Goal: Information Seeking & Learning: Learn about a topic

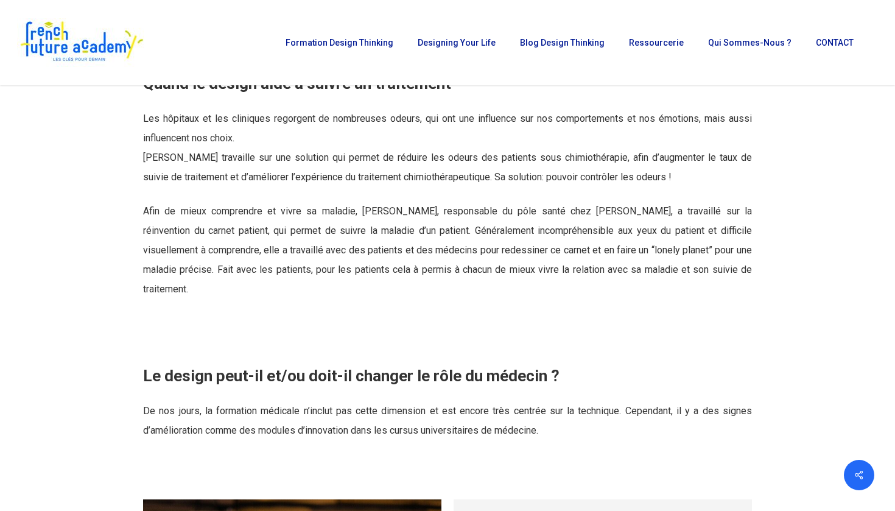
scroll to position [2250, 0]
drag, startPoint x: 659, startPoint y: 210, endPoint x: 173, endPoint y: 228, distance: 486.1
click at [173, 228] on span "Afin de mieux comprendre et vivre sa maladie, Maylïs Faye, responsable du pôle …" at bounding box center [447, 249] width 609 height 89
copy span "réinvention du carnet patient"
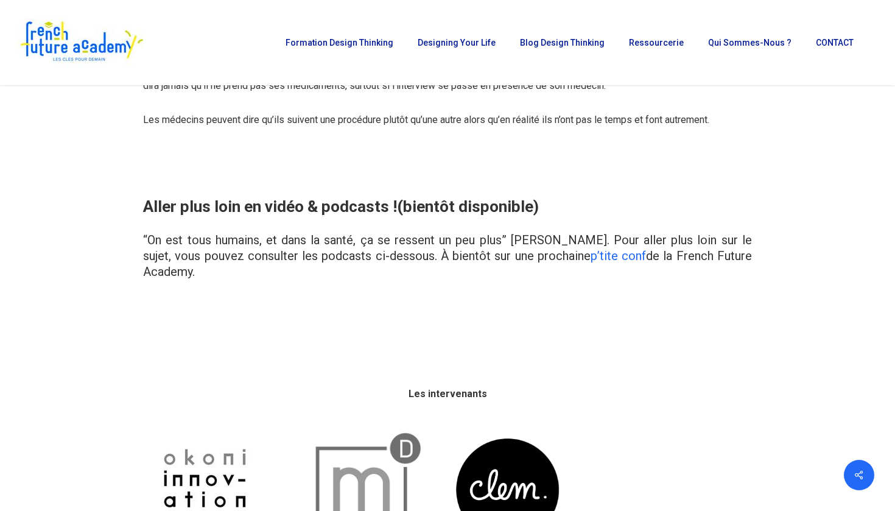
scroll to position [4201, 0]
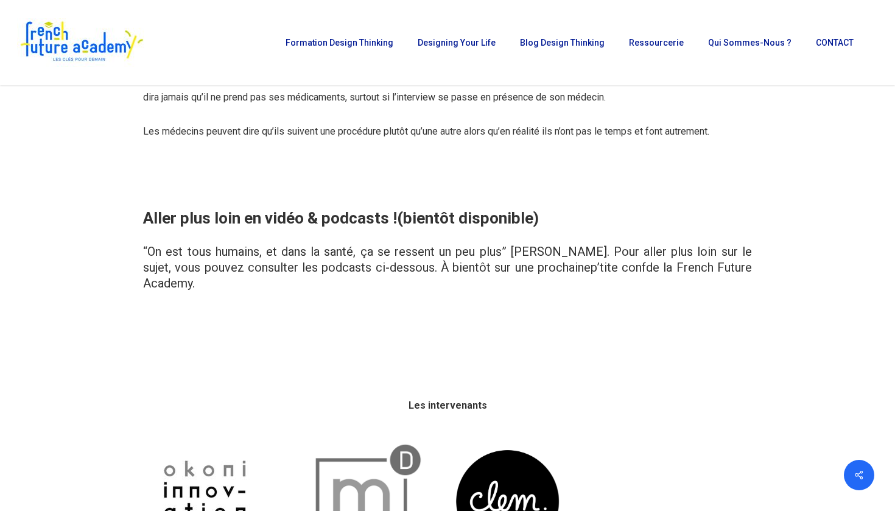
click at [611, 260] on link "p’tite conf" at bounding box center [617, 267] width 55 height 15
click at [615, 260] on link "p’tite conf" at bounding box center [617, 267] width 55 height 15
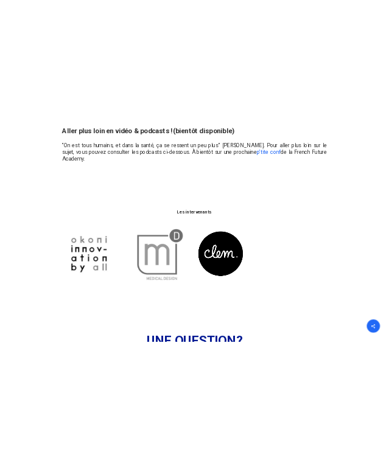
scroll to position [4395, 0]
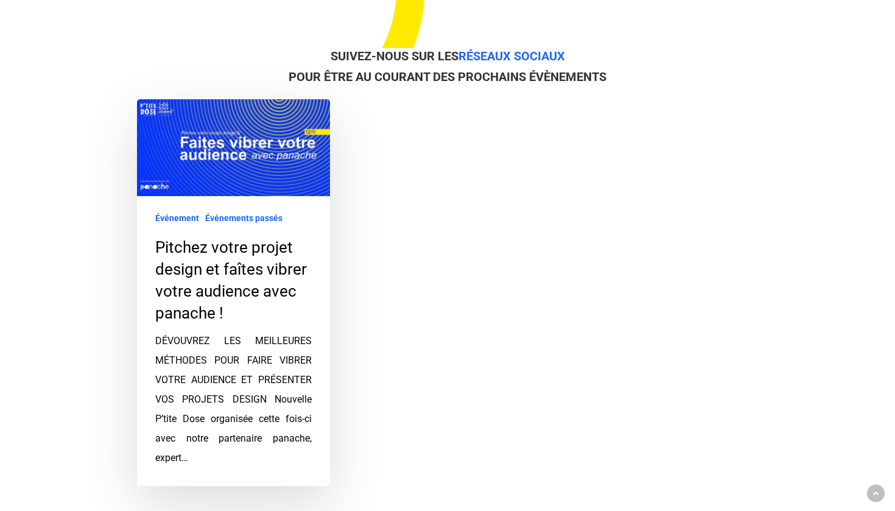
scroll to position [464, 0]
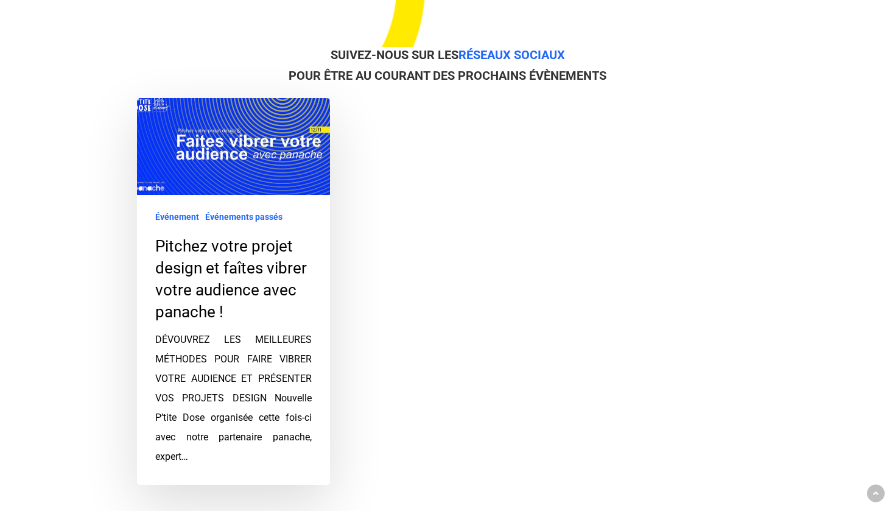
click at [255, 181] on link "Pitchez votre projet design et faîtes vibrer votre audience avec panache !" at bounding box center [233, 291] width 193 height 387
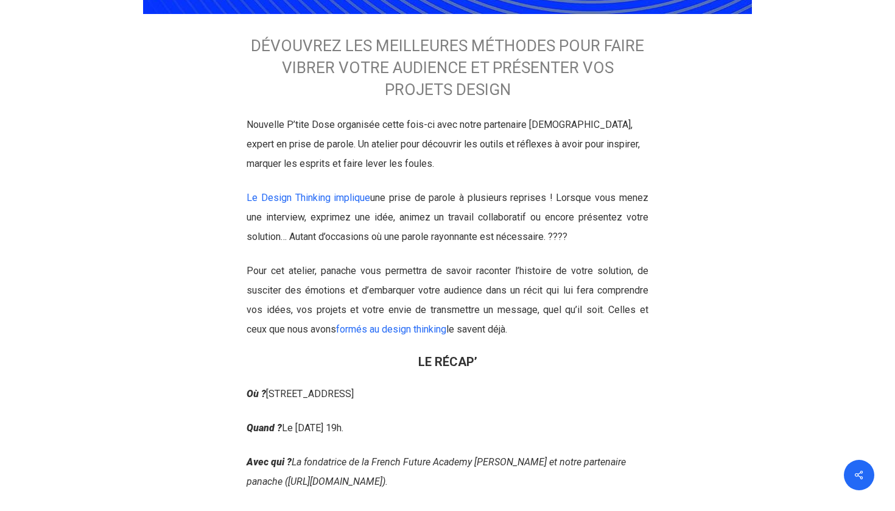
scroll to position [590, 0]
